Goal: Information Seeking & Learning: Find specific fact

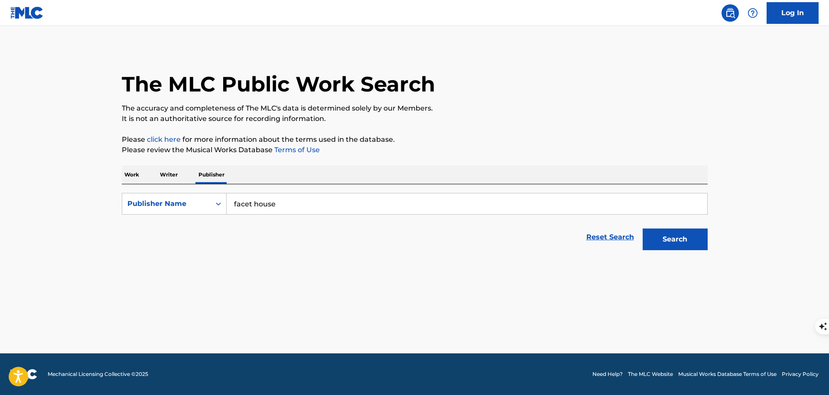
type input "facet house"
click at [643, 228] on button "Search" at bounding box center [675, 239] width 65 height 22
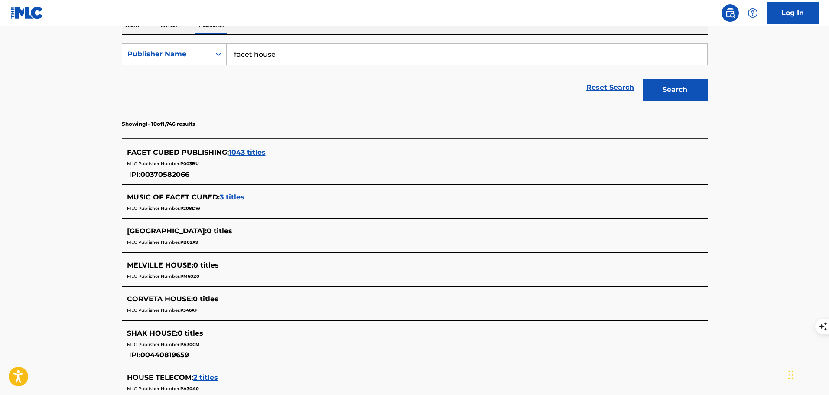
scroll to position [106, 0]
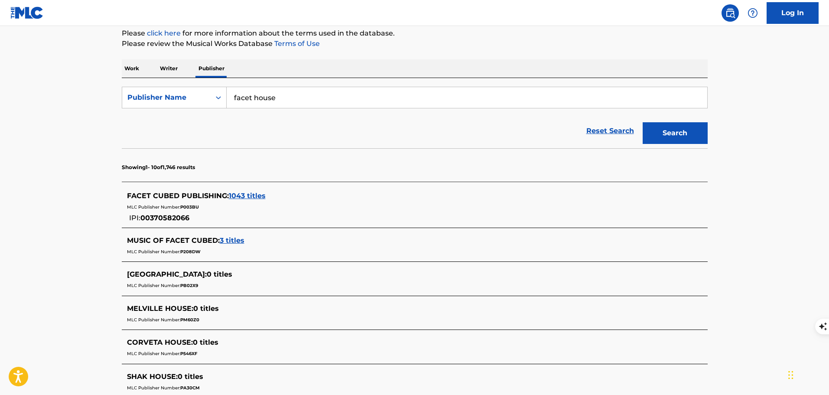
click at [168, 72] on p "Writer" at bounding box center [168, 68] width 23 height 18
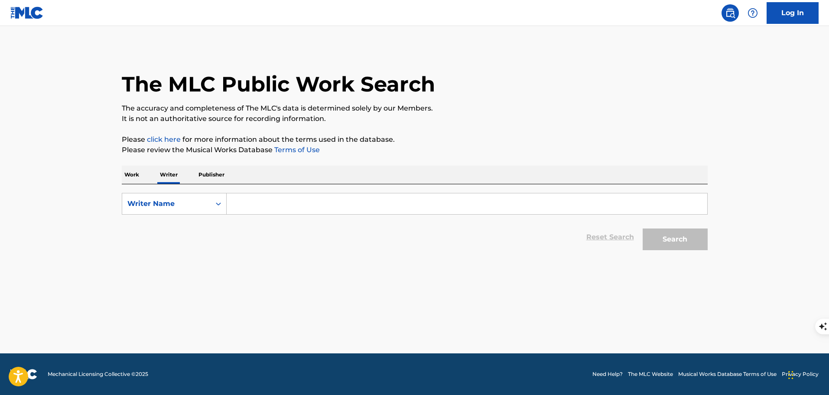
click at [269, 200] on input "Search Form" at bounding box center [467, 203] width 481 height 21
type input "[PERSON_NAME]"
click at [643, 228] on button "Search" at bounding box center [675, 239] width 65 height 22
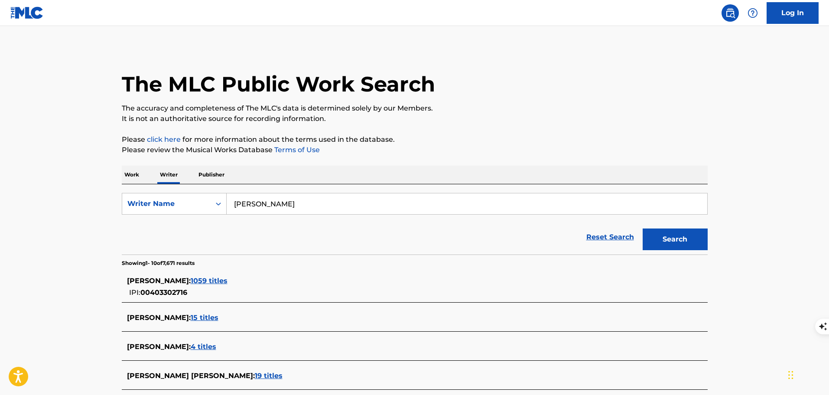
click at [228, 279] on span "1059 titles" at bounding box center [209, 280] width 37 height 8
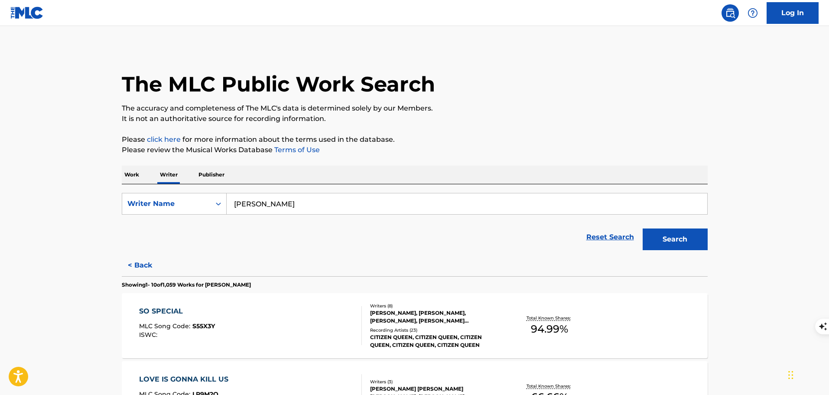
scroll to position [43, 0]
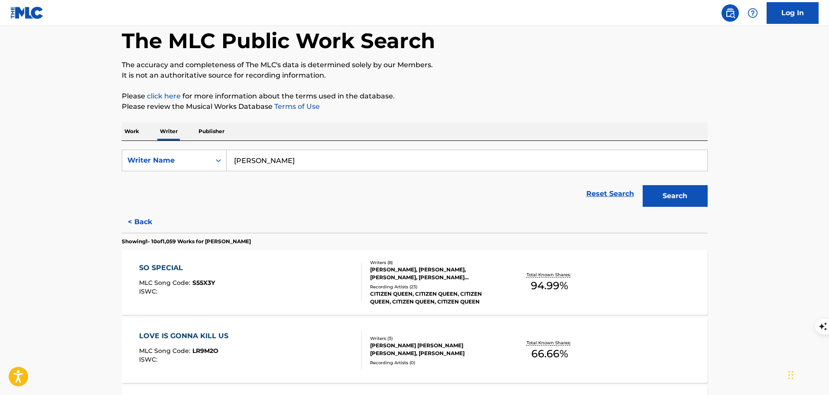
click at [337, 284] on div "SO SPECIAL MLC Song Code : S55X3Y ISWC :" at bounding box center [250, 282] width 223 height 39
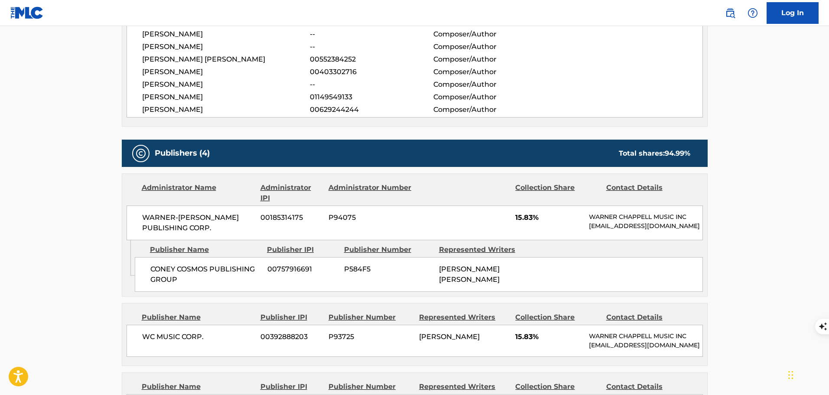
scroll to position [303, 0]
